Goal: Task Accomplishment & Management: Manage account settings

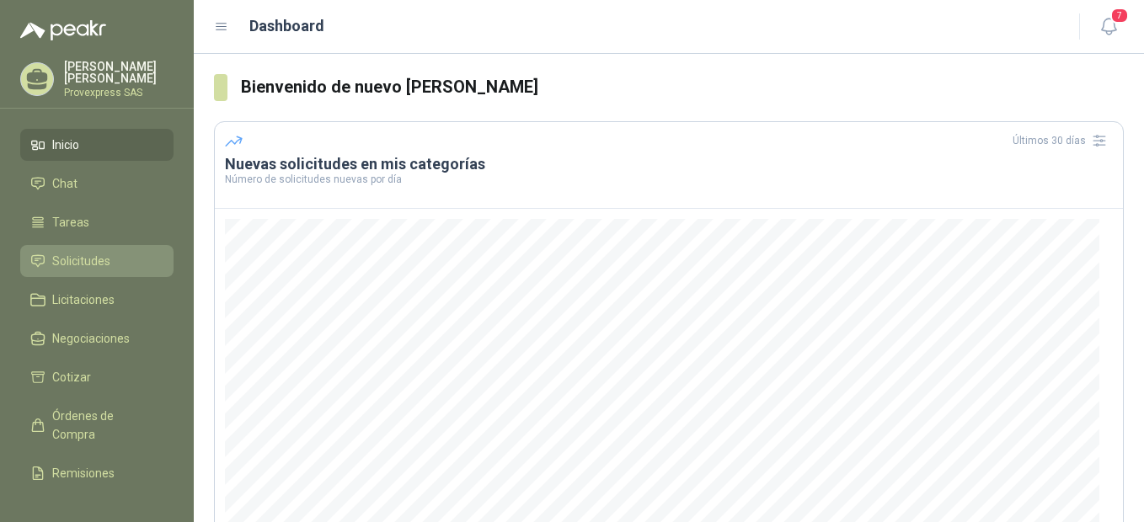
click at [62, 253] on span "Solicitudes" at bounding box center [81, 261] width 58 height 19
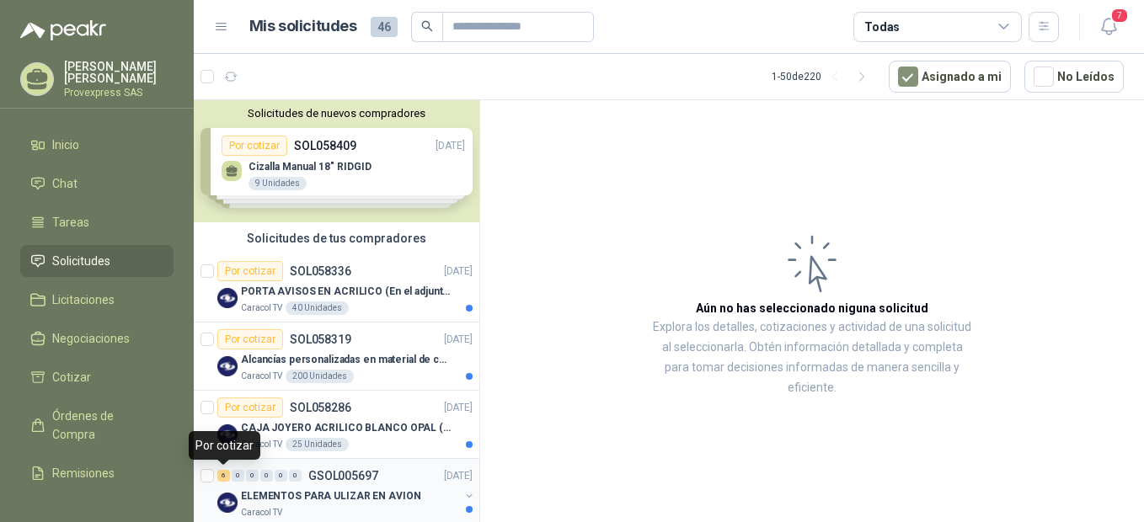
click at [226, 478] on div "6" at bounding box center [223, 476] width 13 height 12
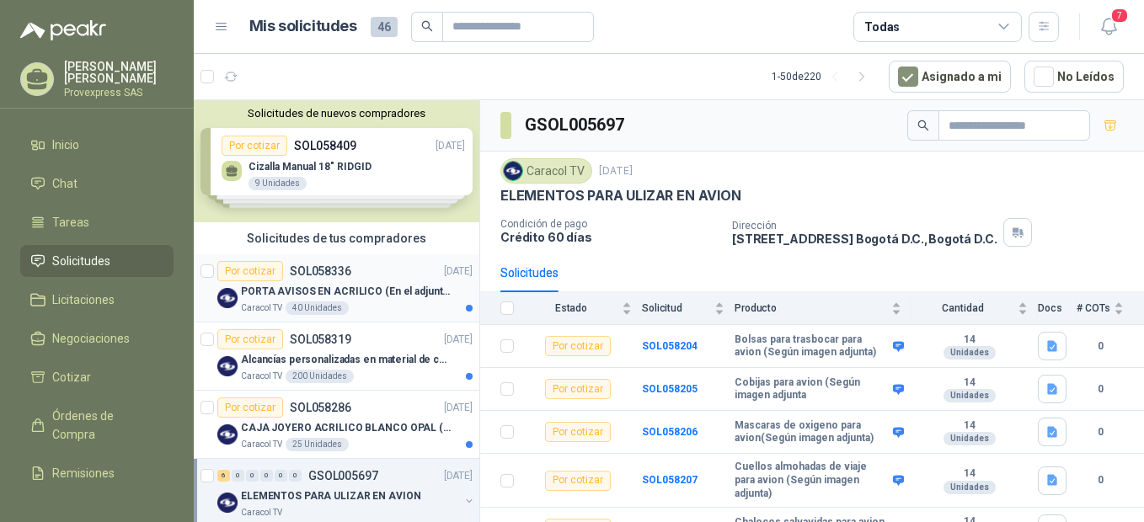
click at [244, 272] on div "Por cotizar" at bounding box center [250, 271] width 66 height 20
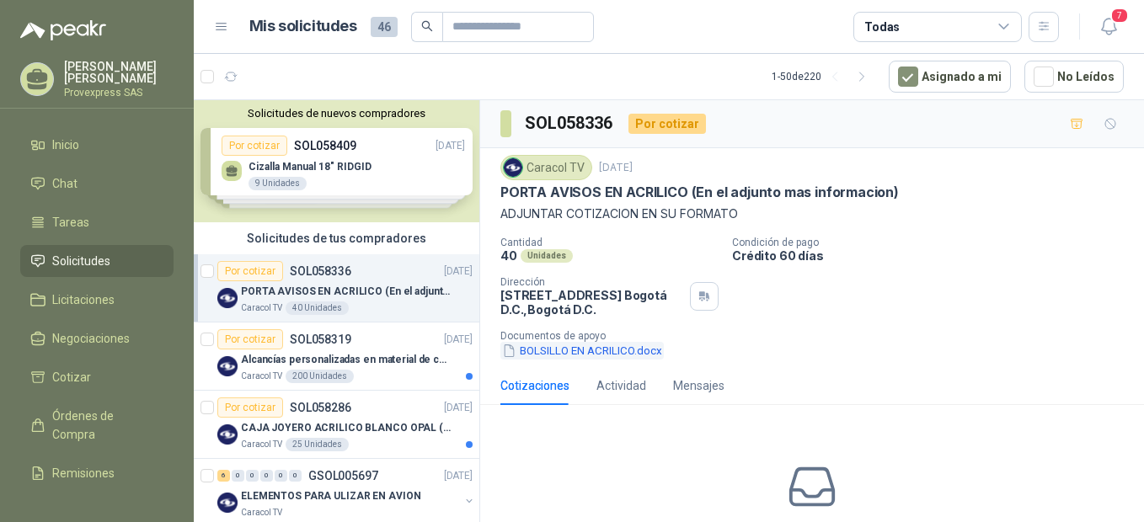
click at [560, 355] on button "BOLSILLO EN ACRILICO.docx" at bounding box center [581, 351] width 163 height 18
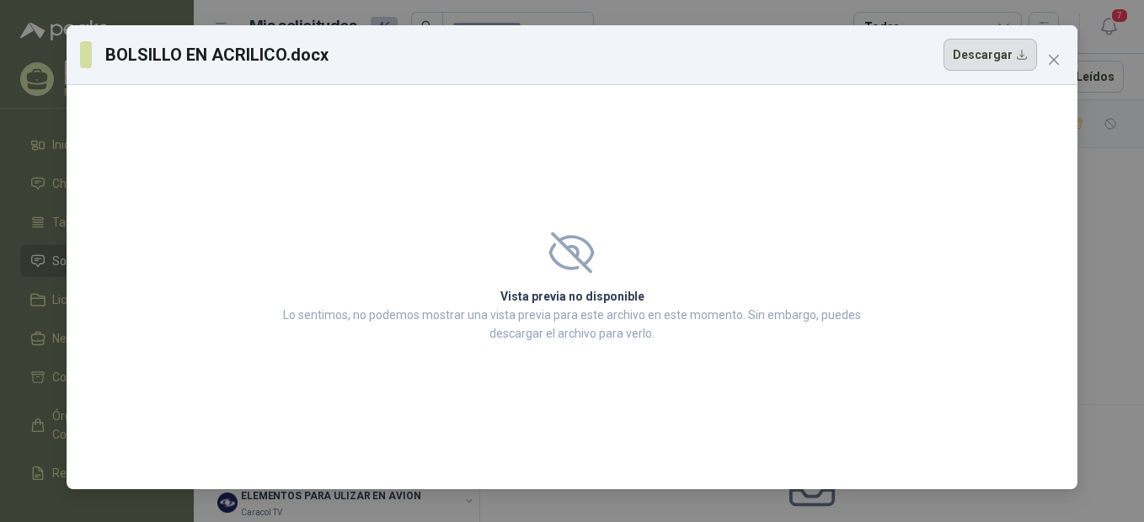
click at [1023, 53] on button "Descargar" at bounding box center [989, 55] width 93 height 32
click at [1049, 60] on icon "close" at bounding box center [1053, 59] width 13 height 13
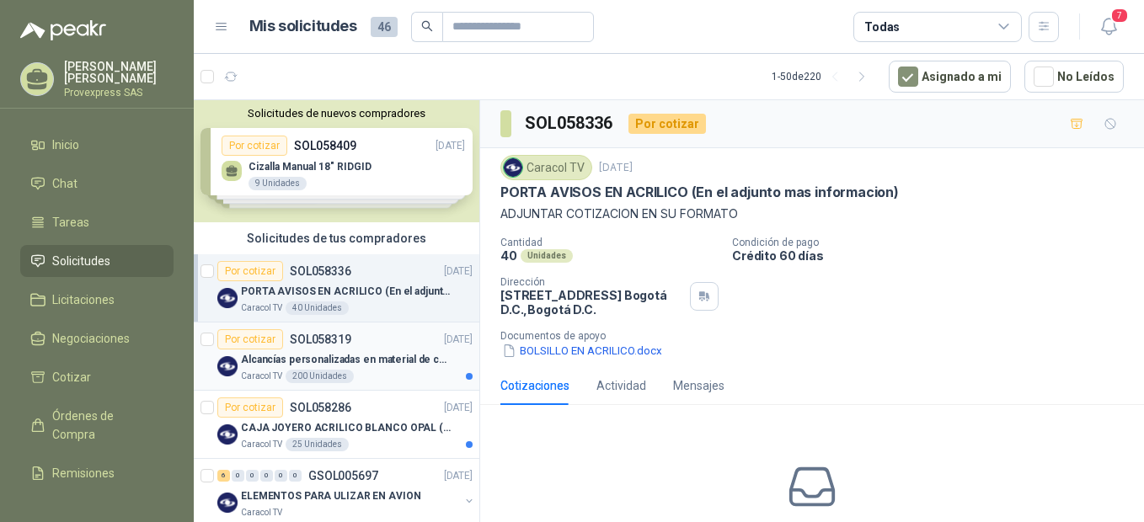
click at [244, 336] on div "Por cotizar" at bounding box center [250, 339] width 66 height 20
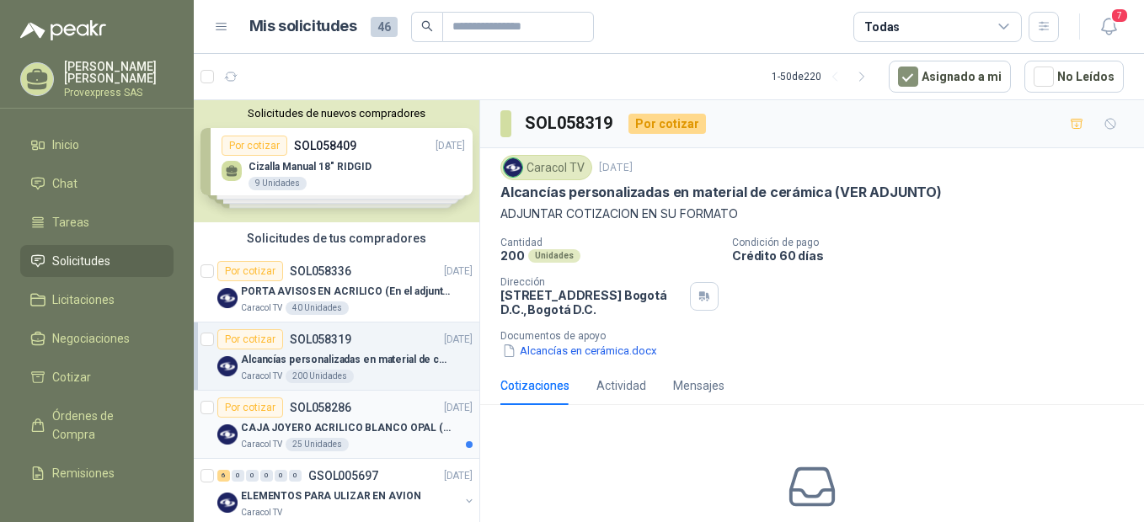
click at [253, 408] on div "Por cotizar" at bounding box center [250, 408] width 66 height 20
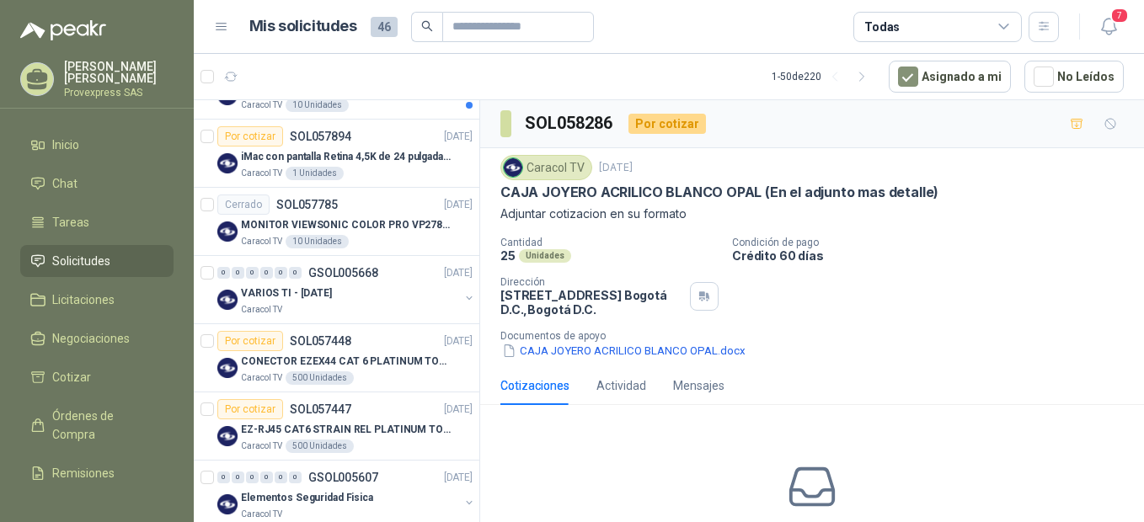
scroll to position [1123, 0]
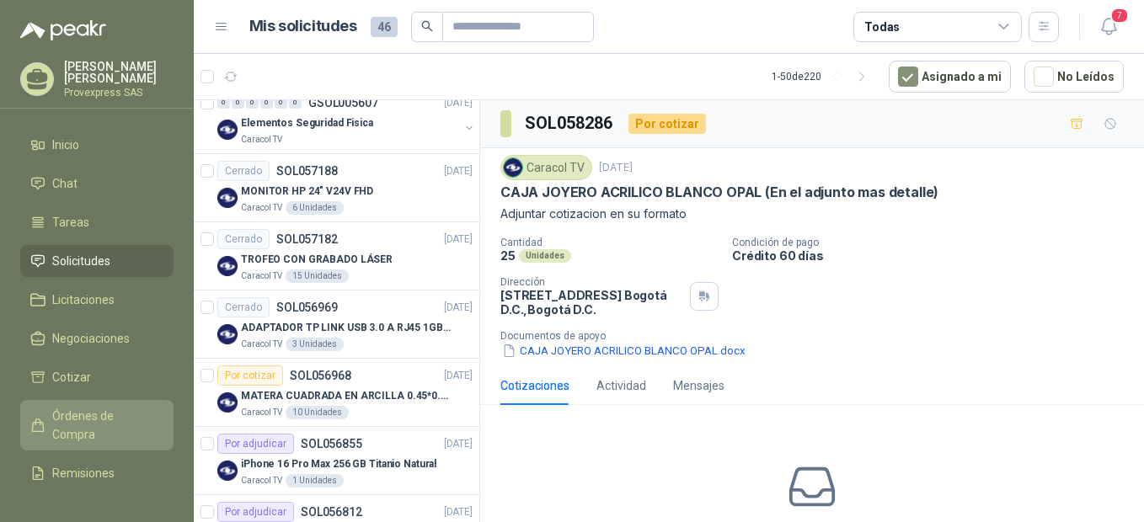
click at [77, 414] on span "Órdenes de Compra" at bounding box center [104, 425] width 105 height 37
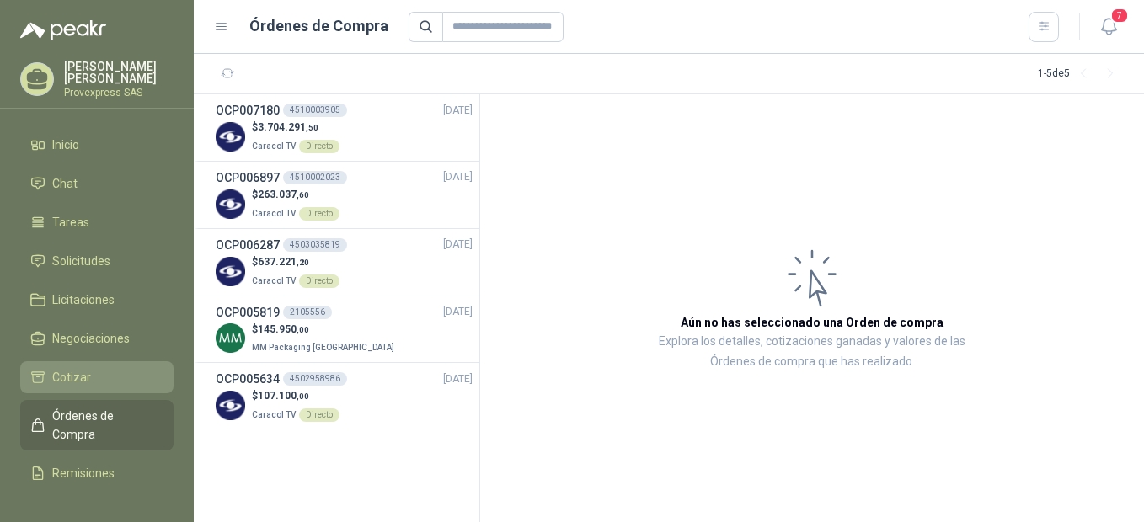
click at [88, 370] on span "Cotizar" at bounding box center [71, 377] width 39 height 19
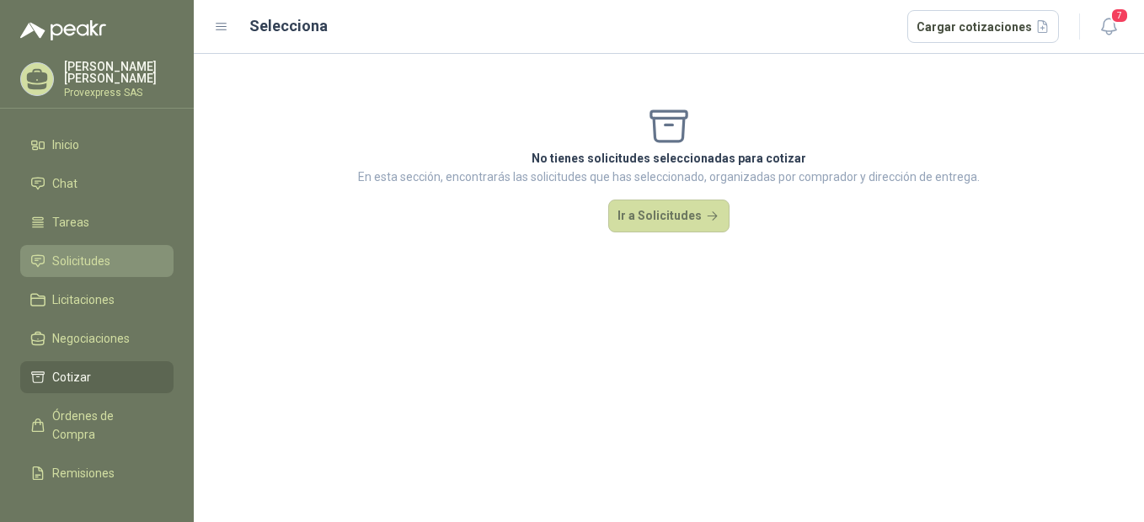
click at [73, 245] on link "Solicitudes" at bounding box center [96, 261] width 153 height 32
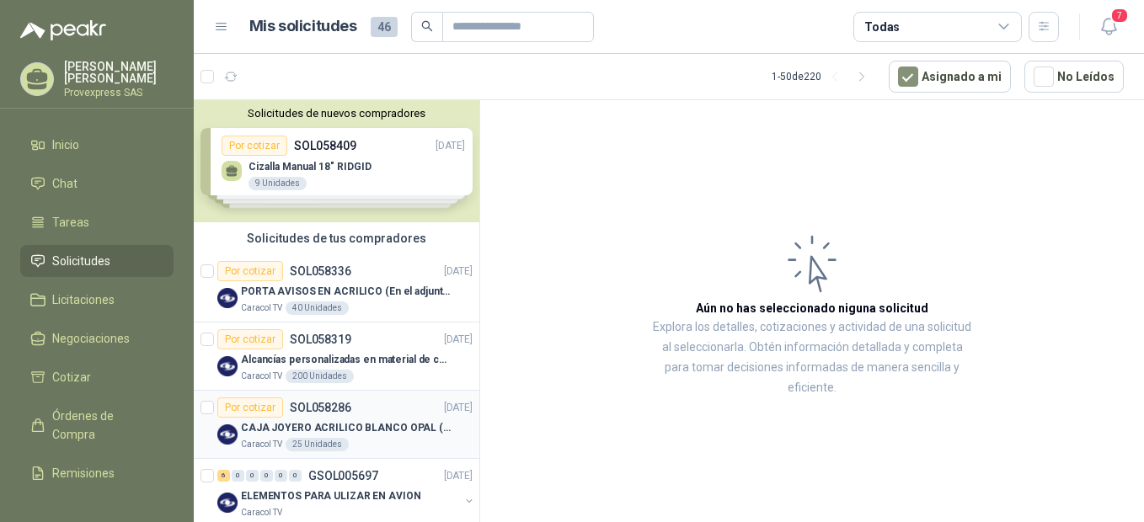
click at [258, 408] on div "Por cotizar" at bounding box center [250, 408] width 66 height 20
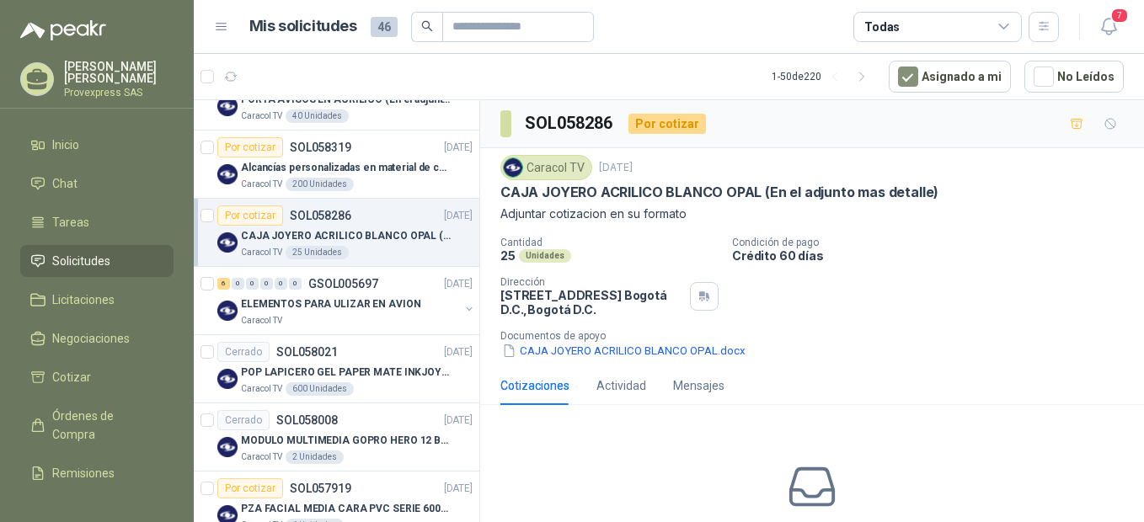
scroll to position [202, 0]
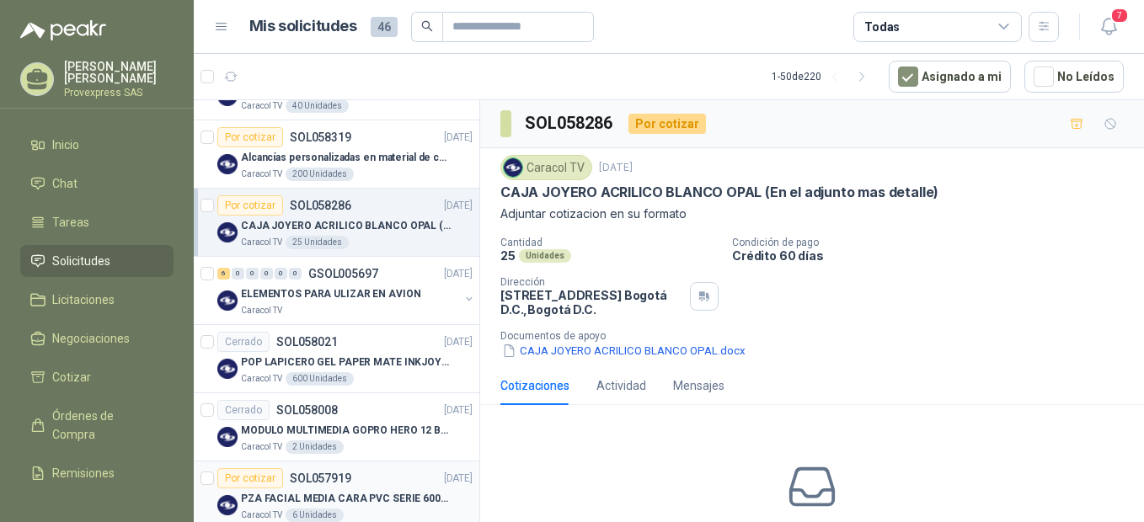
click at [250, 477] on div "Por cotizar" at bounding box center [250, 478] width 66 height 20
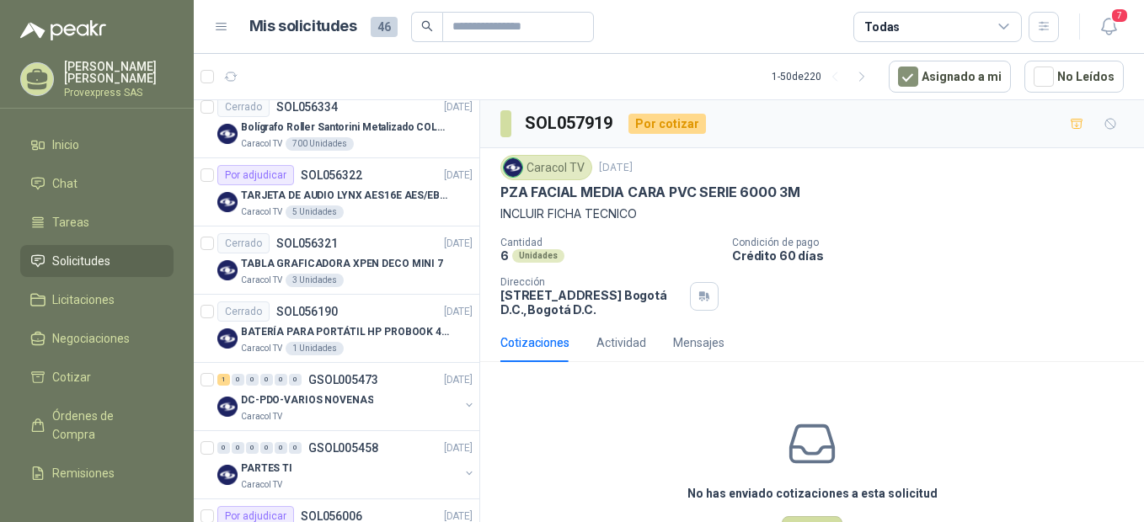
scroll to position [2448, 0]
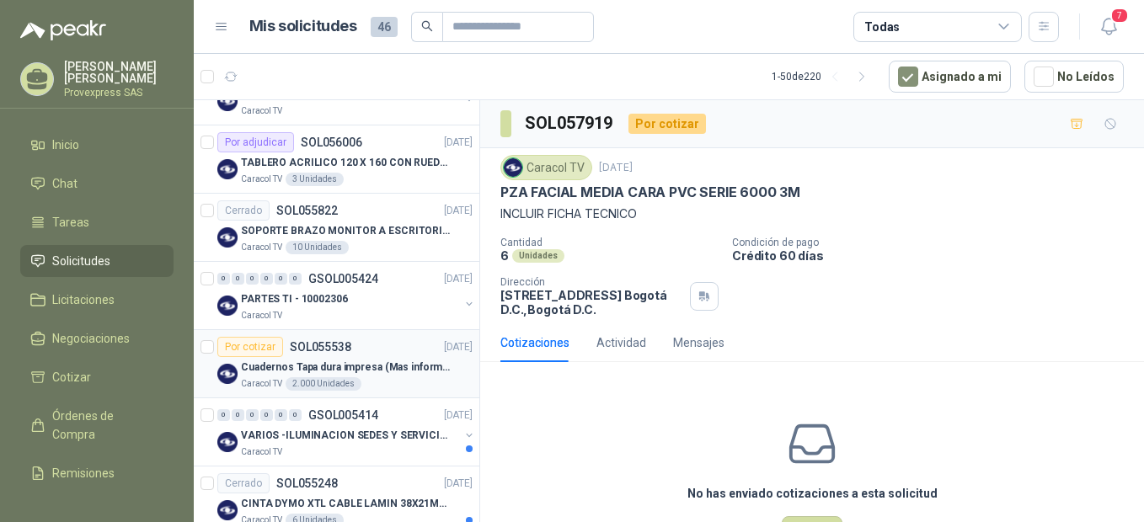
click at [245, 355] on div "Por cotizar" at bounding box center [250, 347] width 66 height 20
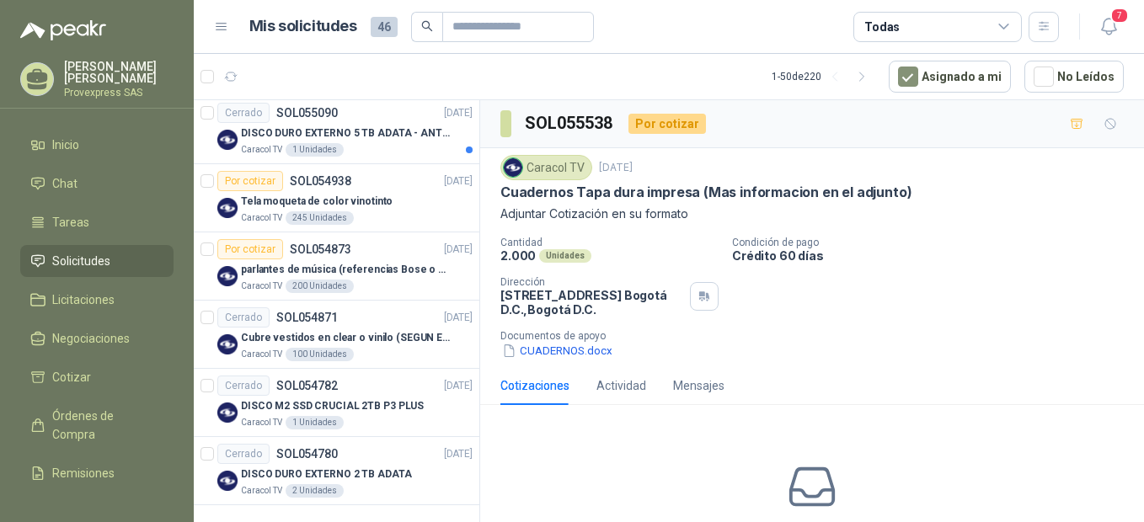
scroll to position [3161, 0]
click at [231, 179] on div "Por cotizar" at bounding box center [250, 180] width 66 height 20
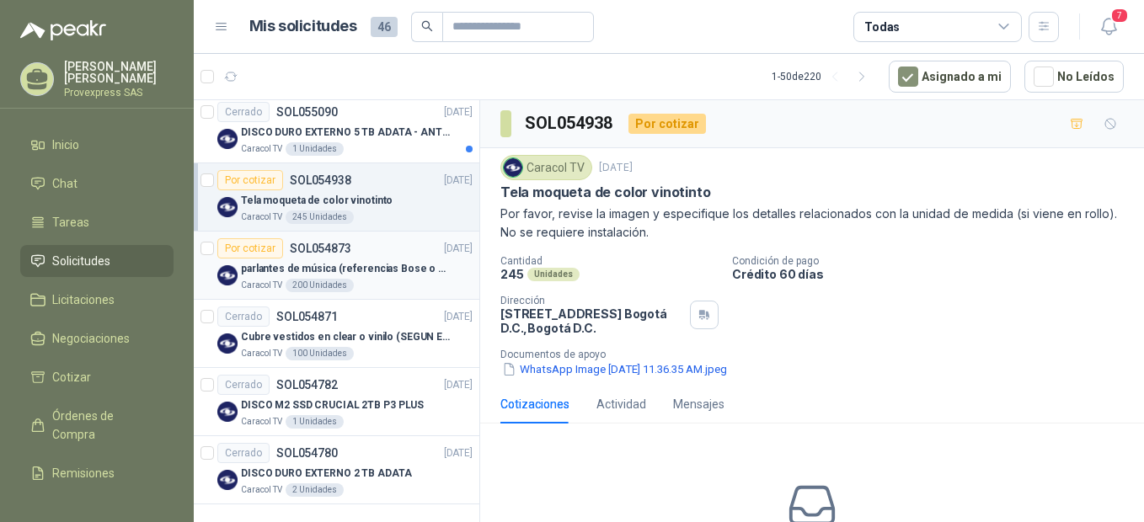
click at [259, 253] on div "Por cotizar" at bounding box center [250, 248] width 66 height 20
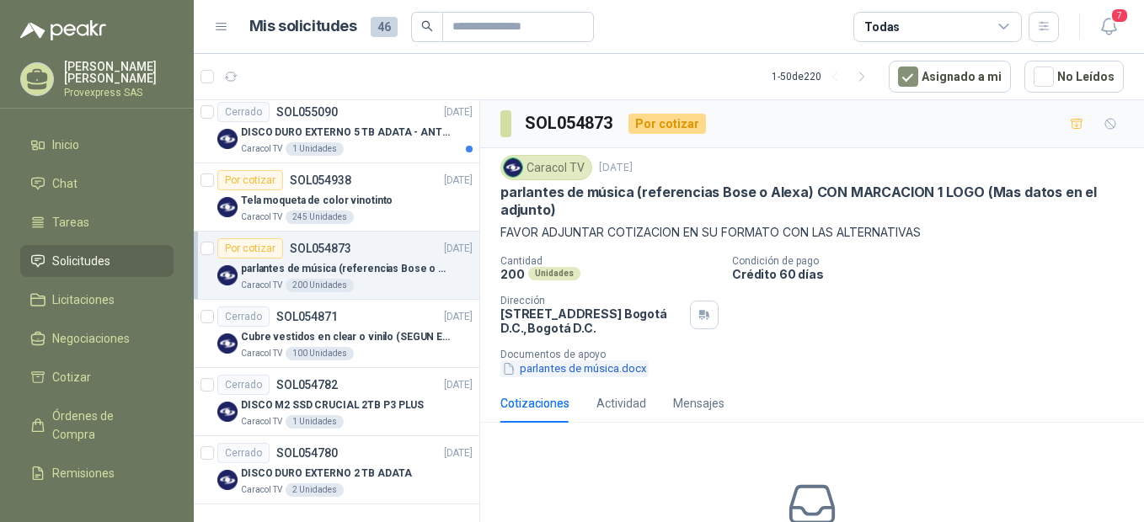
click at [551, 366] on button "parlantes de música.docx" at bounding box center [574, 369] width 148 height 18
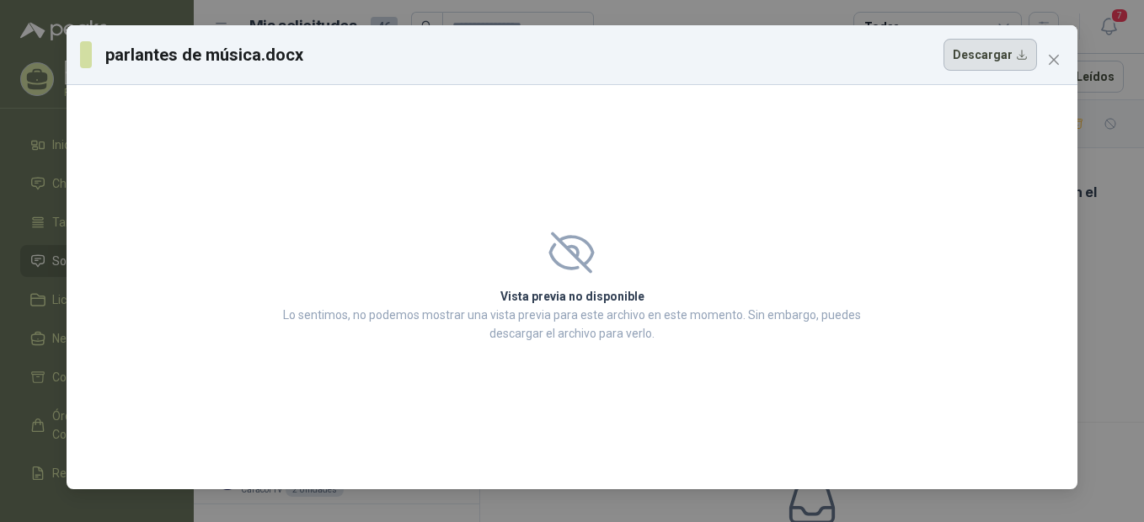
click at [1003, 56] on button "Descargar" at bounding box center [989, 55] width 93 height 32
click at [1049, 56] on icon "close" at bounding box center [1054, 60] width 10 height 10
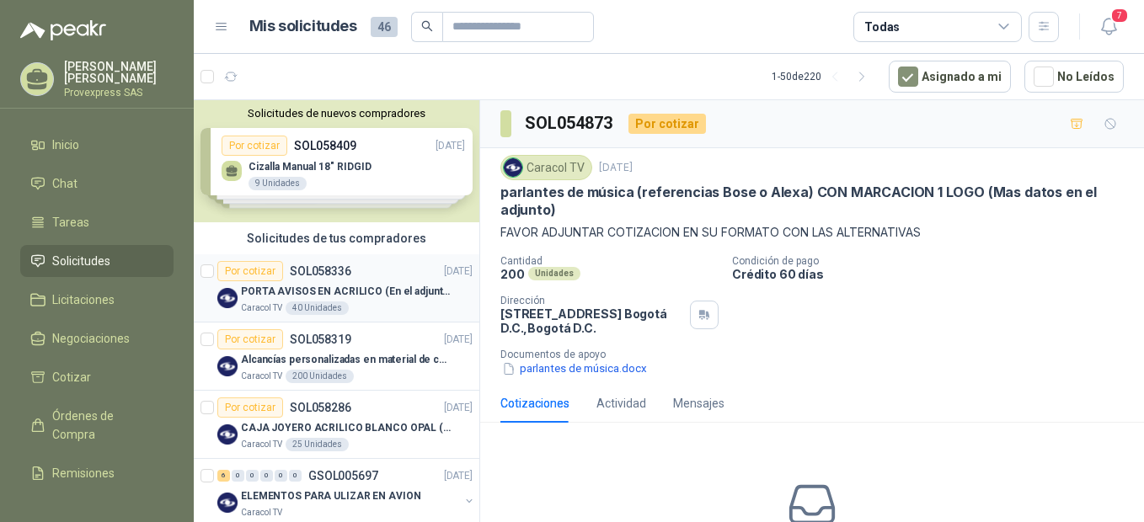
click at [253, 267] on div "Por cotizar" at bounding box center [250, 271] width 66 height 20
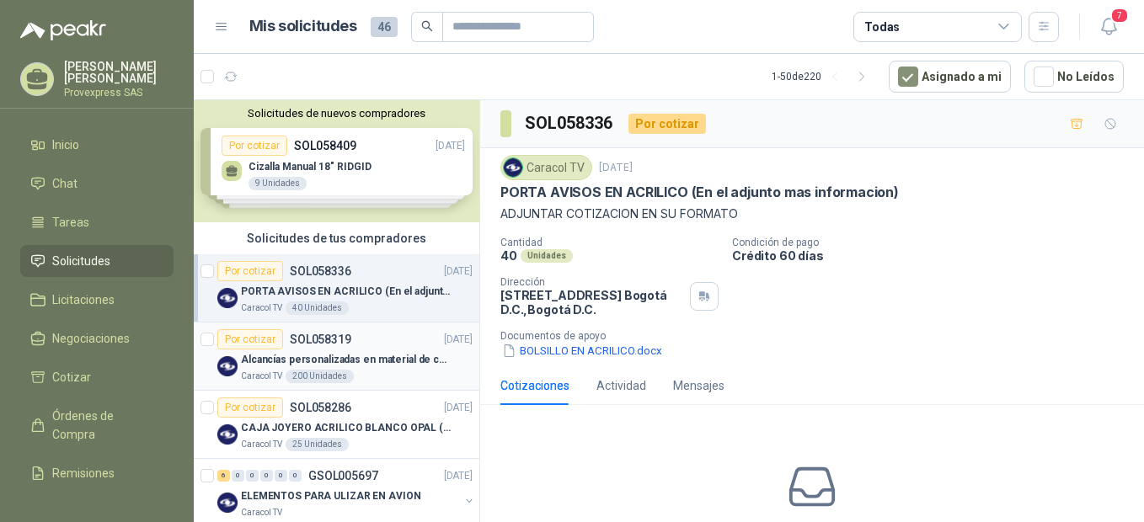
click at [246, 339] on div "Por cotizar" at bounding box center [250, 339] width 66 height 20
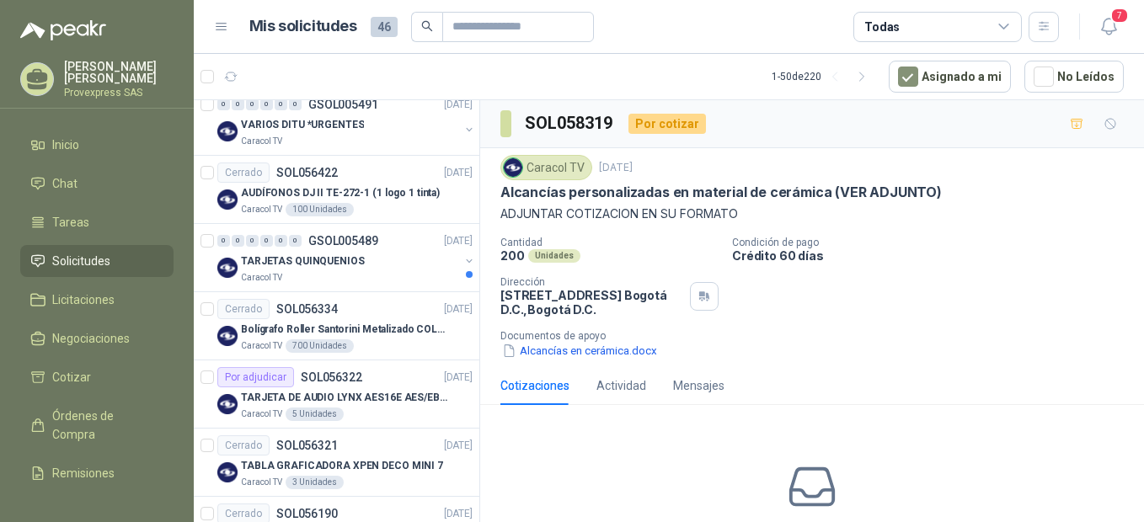
scroll to position [2246, 0]
